Goal: Task Accomplishment & Management: Use online tool/utility

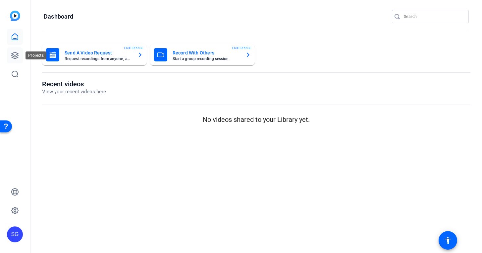
click at [20, 56] on link at bounding box center [15, 55] width 16 height 16
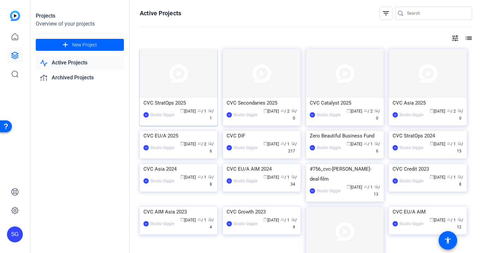
click at [174, 109] on div "SG Studio Giggle calendar_today [DATE] group / 1 radio / 1" at bounding box center [178, 115] width 70 height 14
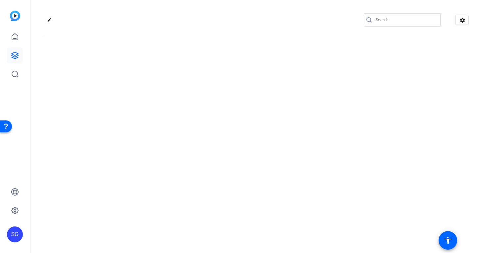
click at [174, 109] on div "edit settings" at bounding box center [256, 126] width 452 height 253
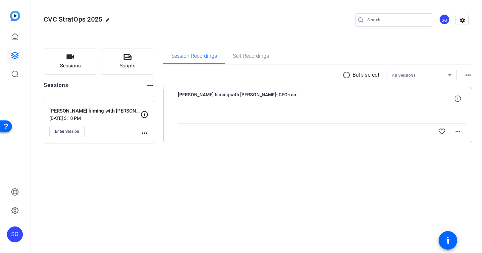
click at [205, 154] on div "radio_button_unchecked Bulk select All Sessions more_horiz [PERSON_NAME] filmin…" at bounding box center [317, 114] width 309 height 99
click at [458, 102] on span at bounding box center [458, 98] width 16 height 16
click at [459, 134] on mat-icon "more_horiz" at bounding box center [458, 131] width 8 height 8
click at [442, 145] on span "Upload" at bounding box center [447, 145] width 27 height 8
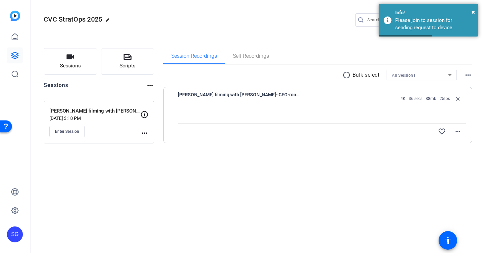
click at [411, 155] on div "radio_button_unchecked Bulk select All Sessions more_horiz [PERSON_NAME] filmin…" at bounding box center [317, 114] width 309 height 99
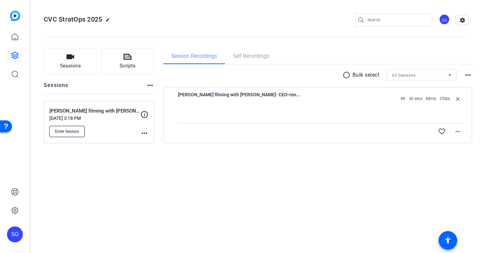
click at [66, 131] on span "Enter Session" at bounding box center [67, 131] width 24 height 5
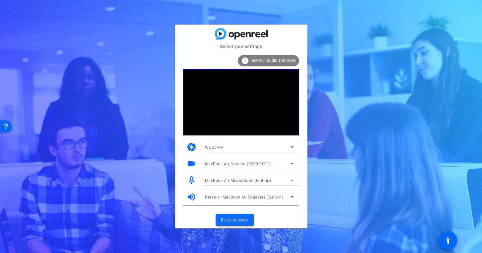
click at [241, 219] on span "Enter session" at bounding box center [235, 219] width 28 height 7
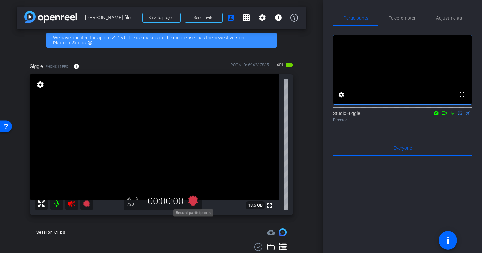
click at [192, 199] on icon at bounding box center [193, 200] width 10 height 10
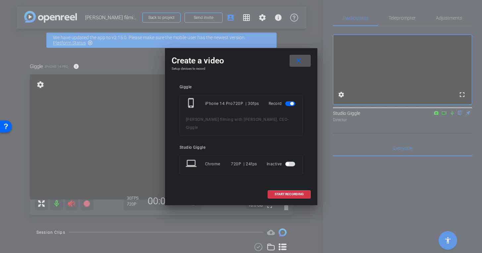
click at [302, 65] on mat-icon "close" at bounding box center [299, 60] width 8 height 8
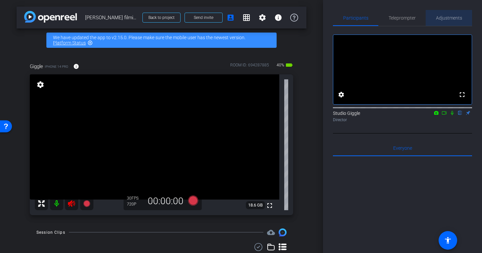
click at [450, 18] on span "Adjustments" at bounding box center [449, 18] width 26 height 5
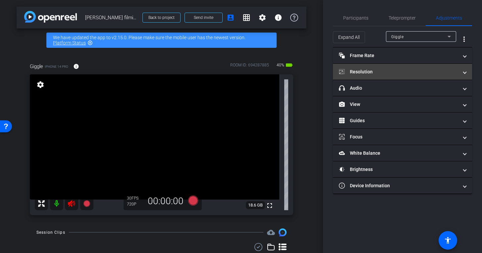
click at [369, 74] on mat-panel-title "Resolution" at bounding box center [398, 71] width 119 height 7
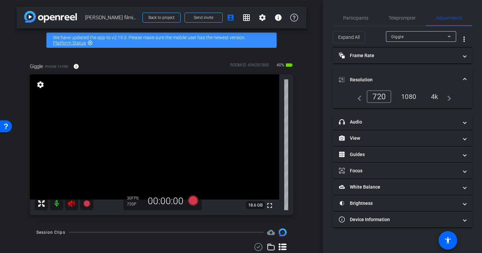
click at [435, 93] on div "4k" at bounding box center [434, 96] width 17 height 11
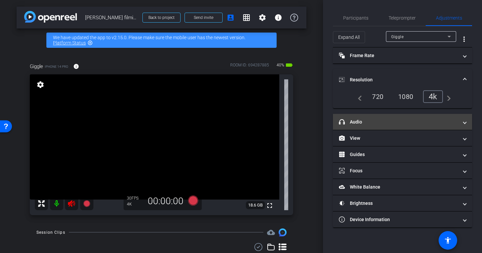
click at [369, 120] on mat-panel-title "headphone icon Audio" at bounding box center [398, 121] width 119 height 7
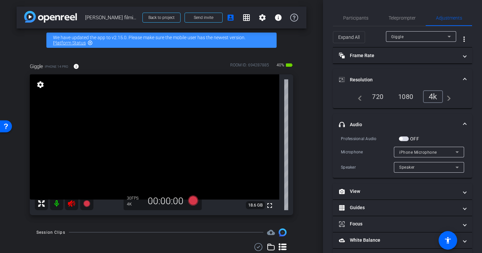
click at [421, 35] on div "Giggle" at bounding box center [419, 36] width 56 height 8
click at [421, 35] on div at bounding box center [241, 126] width 482 height 253
click at [359, 19] on span "Participants" at bounding box center [355, 18] width 25 height 5
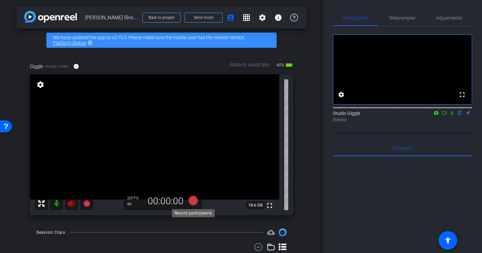
click at [192, 203] on icon at bounding box center [193, 200] width 10 height 10
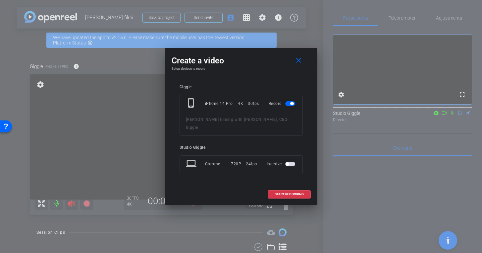
click at [290, 105] on span "button" at bounding box center [291, 103] width 3 height 3
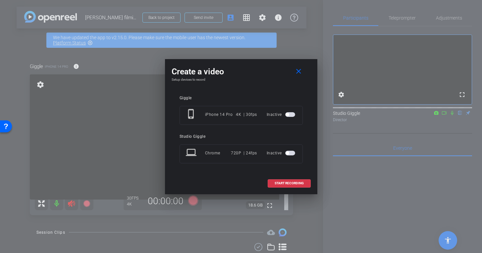
click at [287, 155] on span "button" at bounding box center [290, 152] width 10 height 5
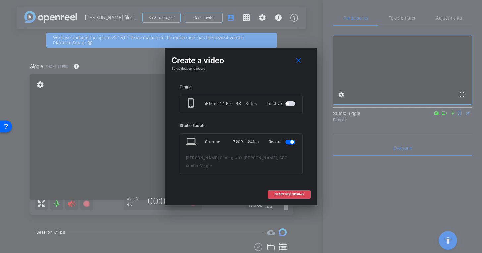
click at [292, 195] on span "START RECORDING" at bounding box center [289, 193] width 29 height 3
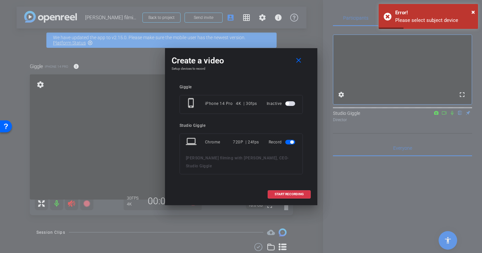
click at [289, 102] on span "button" at bounding box center [290, 103] width 10 height 5
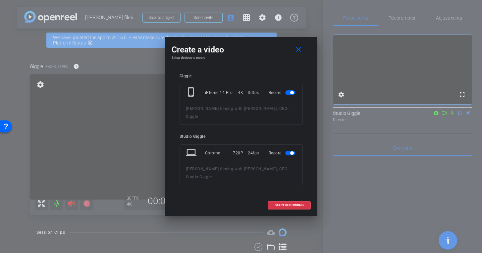
click at [291, 151] on span "button" at bounding box center [291, 152] width 3 height 3
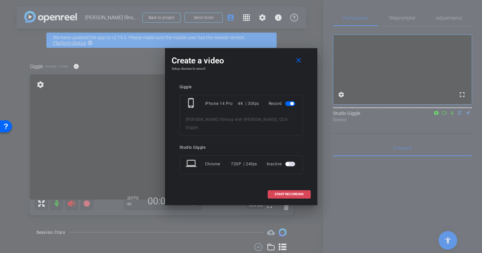
click at [286, 192] on span "START RECORDING" at bounding box center [289, 193] width 29 height 3
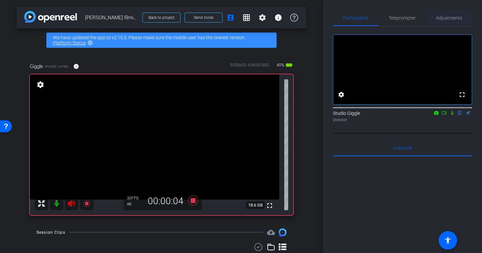
click at [440, 16] on span "Adjustments" at bounding box center [449, 18] width 26 height 5
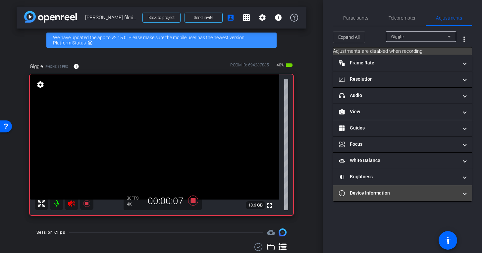
click at [366, 190] on mat-panel-title "Device Information" at bounding box center [398, 192] width 119 height 7
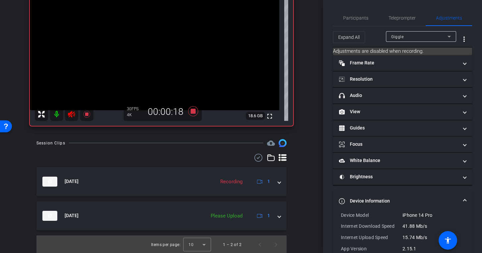
scroll to position [90, 0]
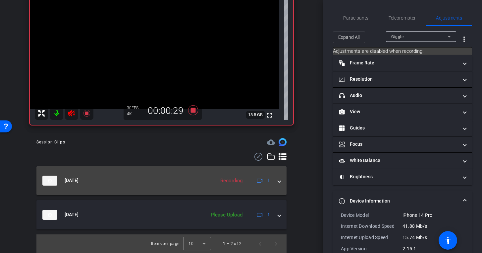
click at [279, 182] on span at bounding box center [279, 180] width 3 height 7
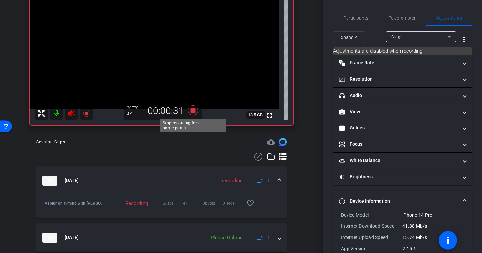
click at [195, 112] on icon at bounding box center [193, 110] width 10 height 10
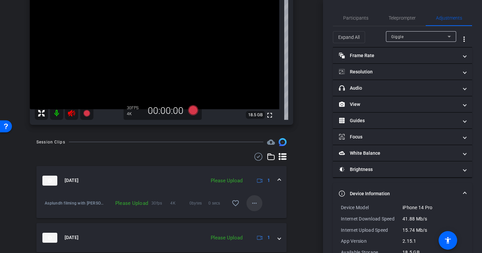
click at [255, 203] on mat-icon "more_horiz" at bounding box center [255, 203] width 8 height 8
click at [257, 216] on span "Upload" at bounding box center [265, 217] width 27 height 8
click at [249, 201] on span at bounding box center [255, 203] width 16 height 16
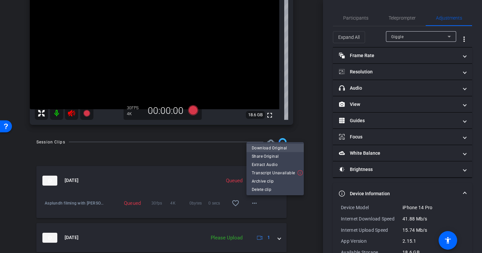
click at [266, 148] on span "Download Original" at bounding box center [275, 148] width 47 height 8
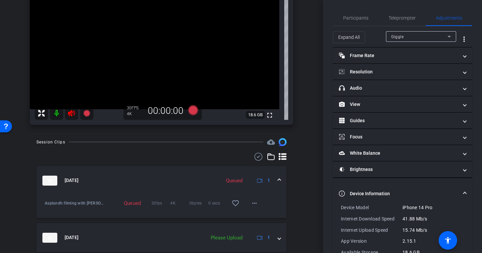
scroll to position [61, 0]
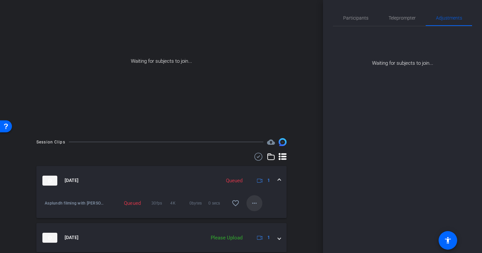
click at [258, 203] on mat-icon "more_horiz" at bounding box center [255, 203] width 8 height 8
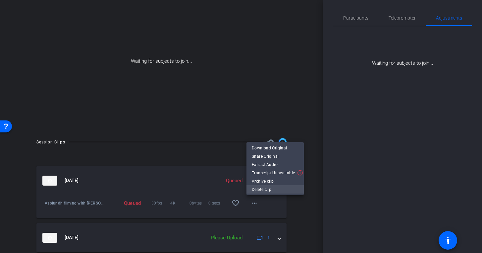
click at [270, 191] on span "Delete clip" at bounding box center [275, 189] width 47 height 8
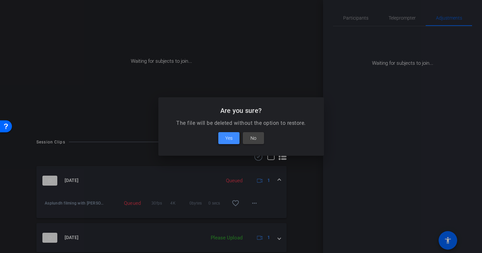
click at [231, 139] on span "Yes" at bounding box center [228, 138] width 7 height 8
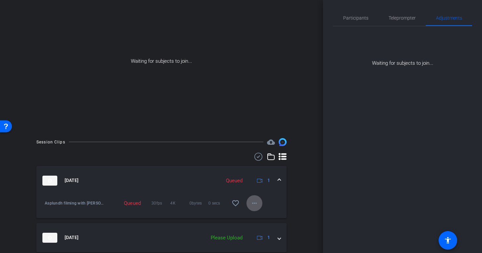
scroll to position [49, 0]
